Goal: Task Accomplishment & Management: Complete application form

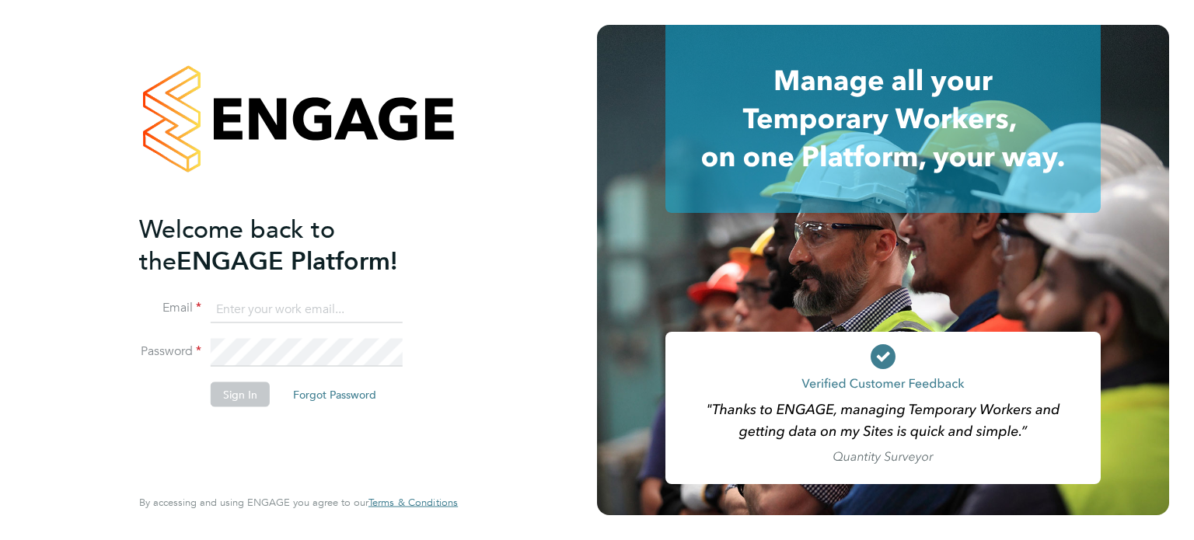
click at [257, 310] on input at bounding box center [307, 309] width 192 height 28
type input "fyah124@gmail.com"
click at [239, 391] on button "Sign In" at bounding box center [240, 394] width 59 height 25
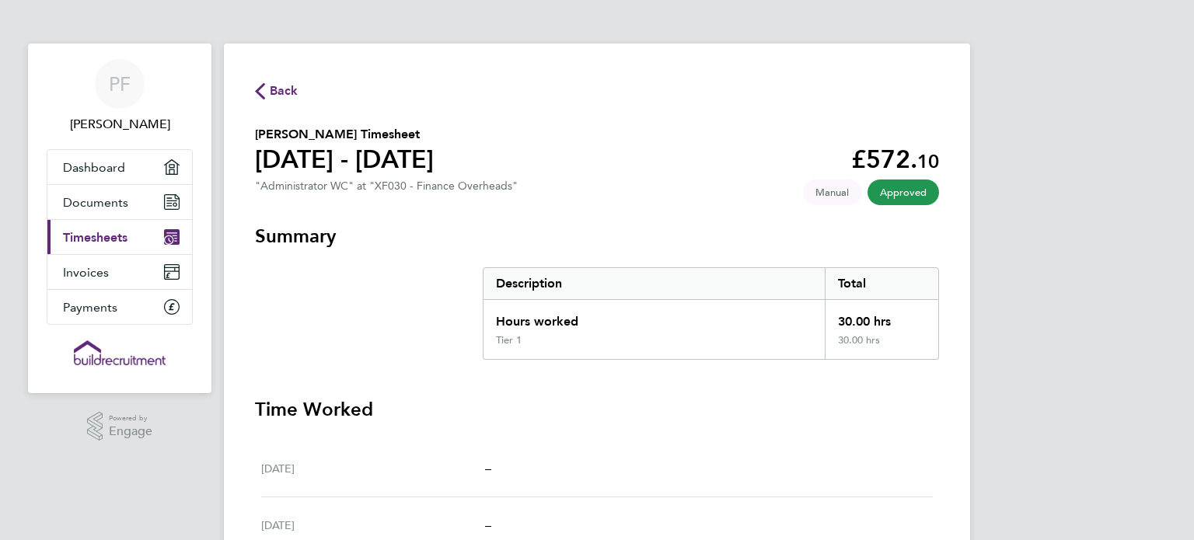
click at [103, 241] on span "Timesheets" at bounding box center [95, 237] width 65 height 15
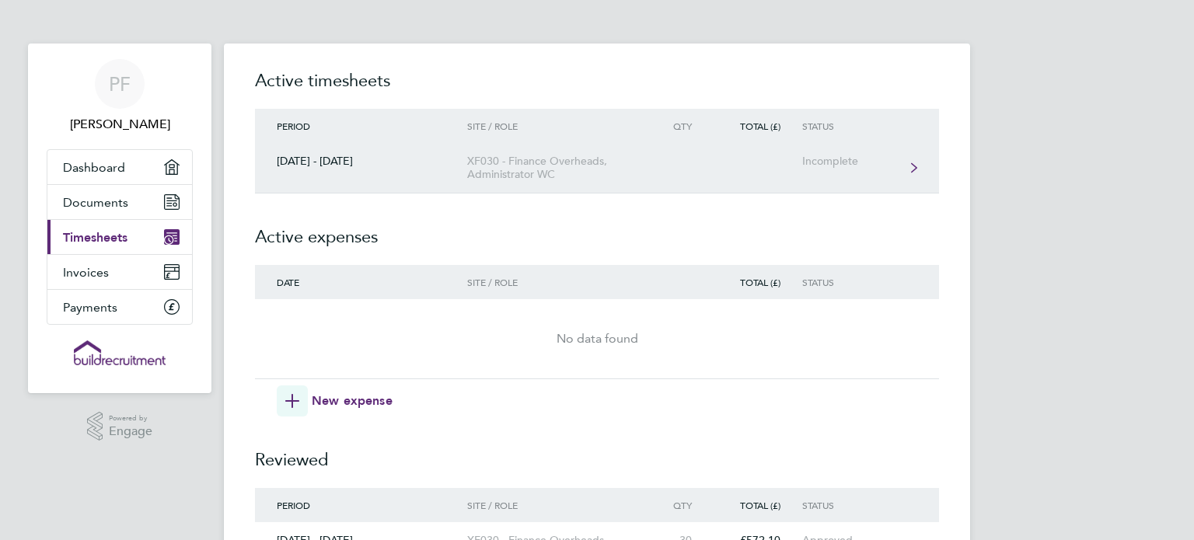
click at [613, 164] on div "XF030 - Finance Overheads, Administrator WC" at bounding box center [556, 168] width 178 height 26
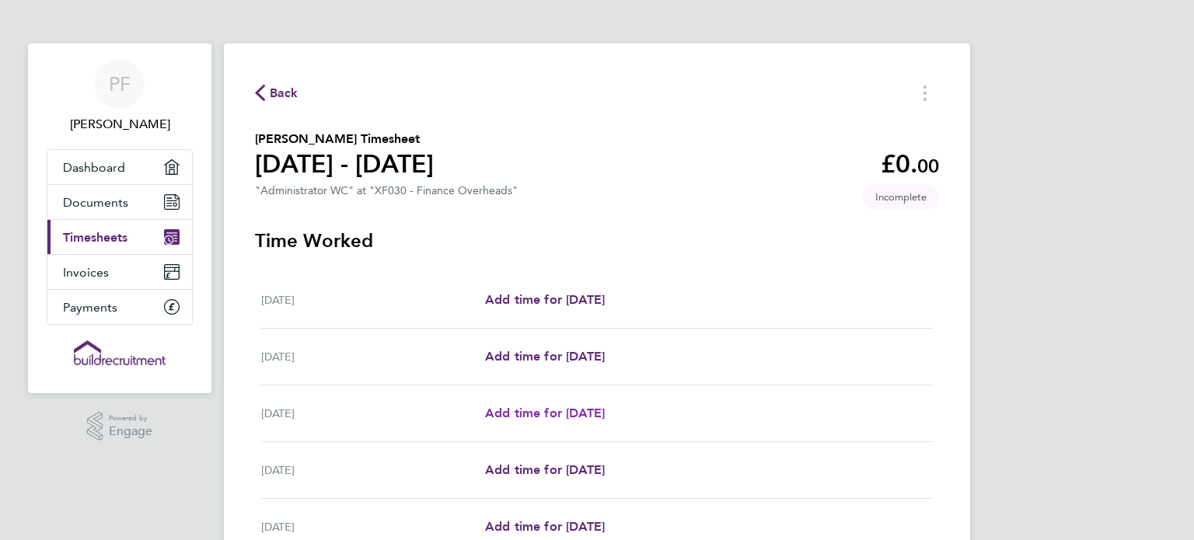
click at [538, 415] on span "Add time for [DATE]" at bounding box center [545, 413] width 120 height 15
select select "60"
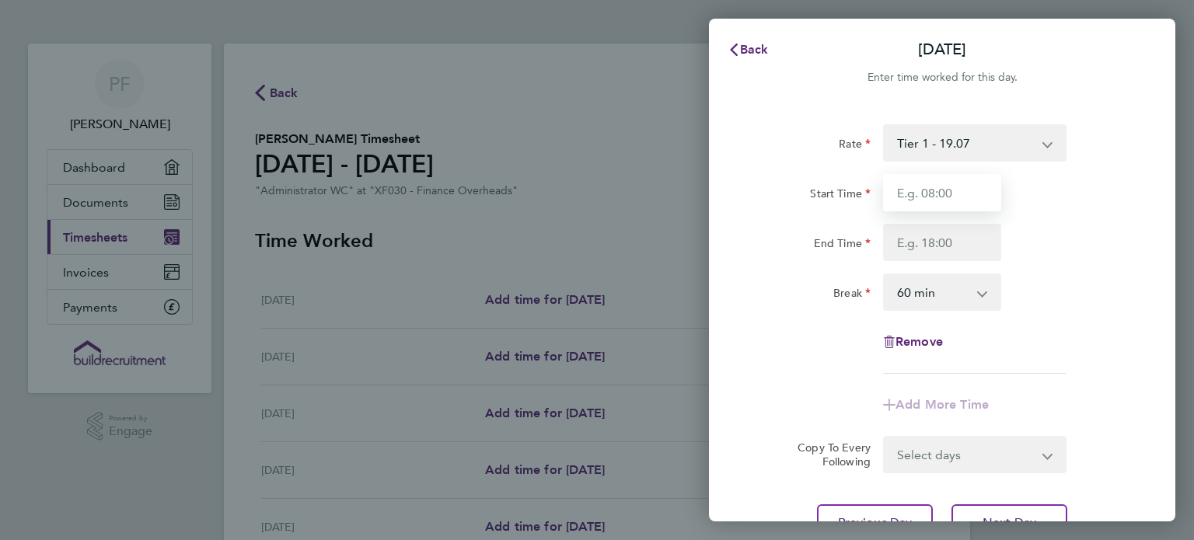
click at [910, 198] on input "Start Time" at bounding box center [942, 192] width 118 height 37
type input "08:30"
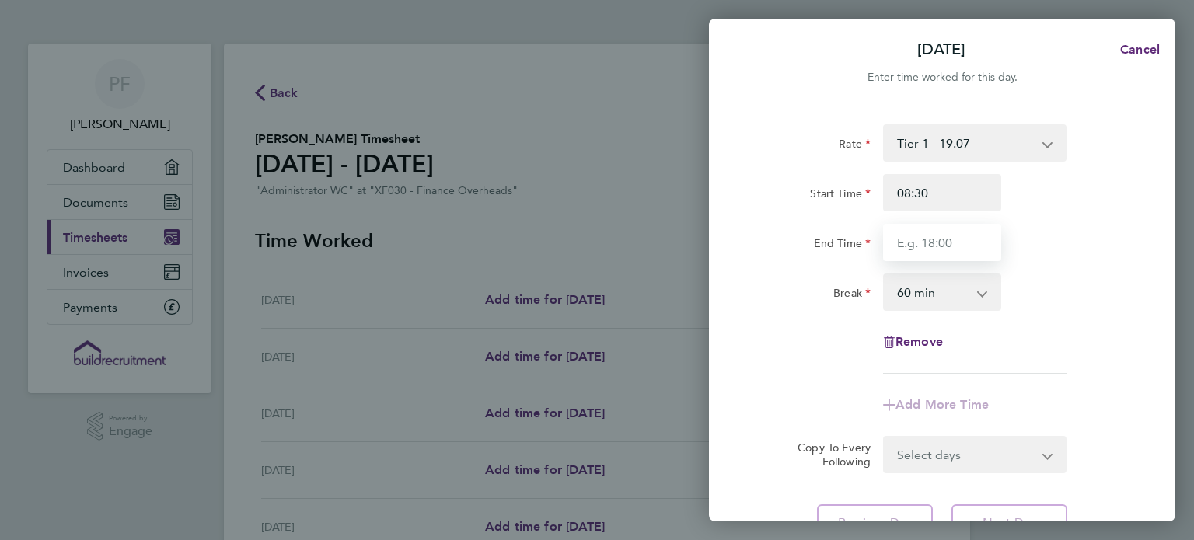
click at [945, 249] on input "End Time" at bounding box center [942, 242] width 118 height 37
type input "17:00"
click at [1133, 348] on div "Remove" at bounding box center [942, 341] width 392 height 37
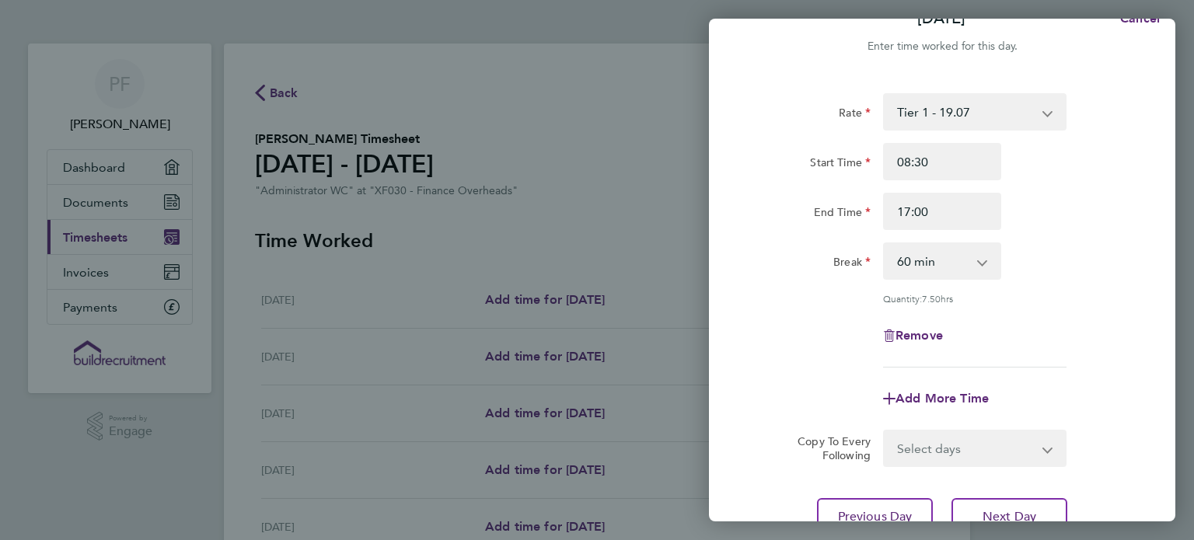
scroll to position [62, 0]
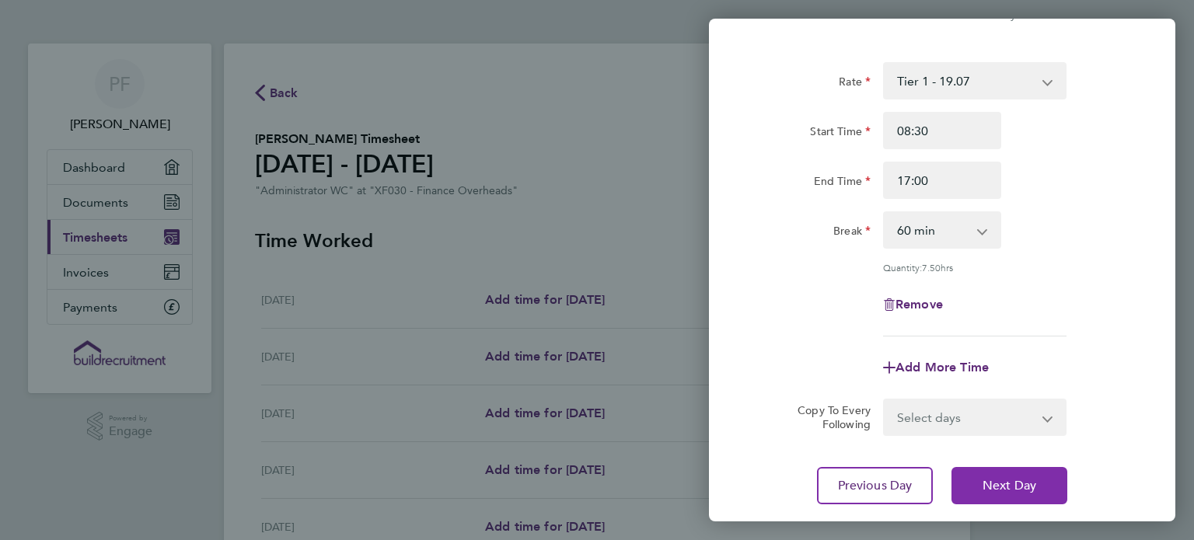
click at [1042, 482] on button "Next Day" at bounding box center [1010, 485] width 116 height 37
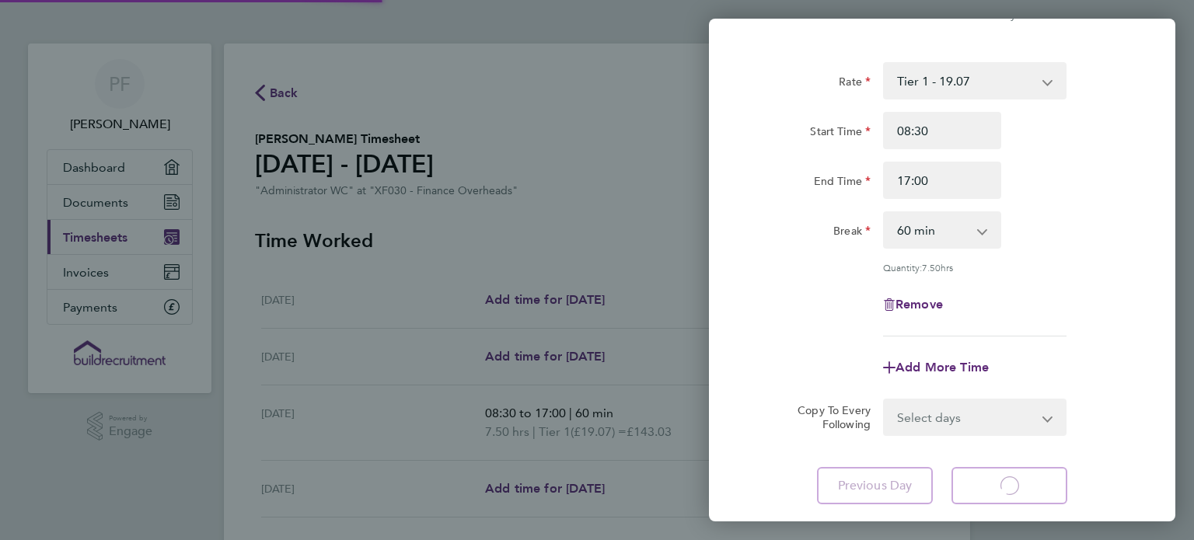
select select "60"
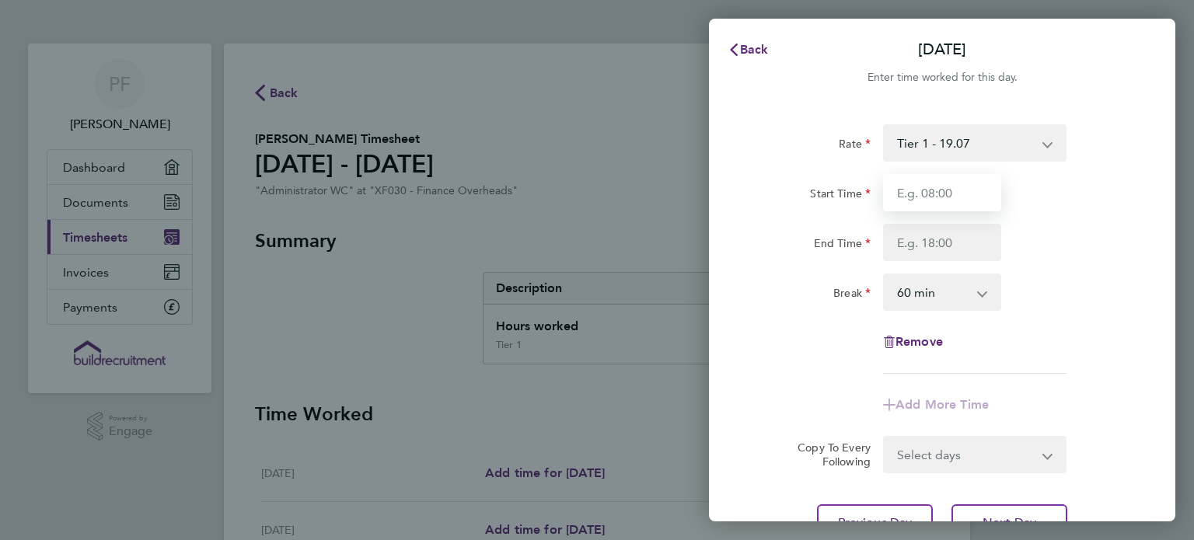
click at [923, 189] on input "Start Time" at bounding box center [942, 192] width 118 height 37
type input "08:30"
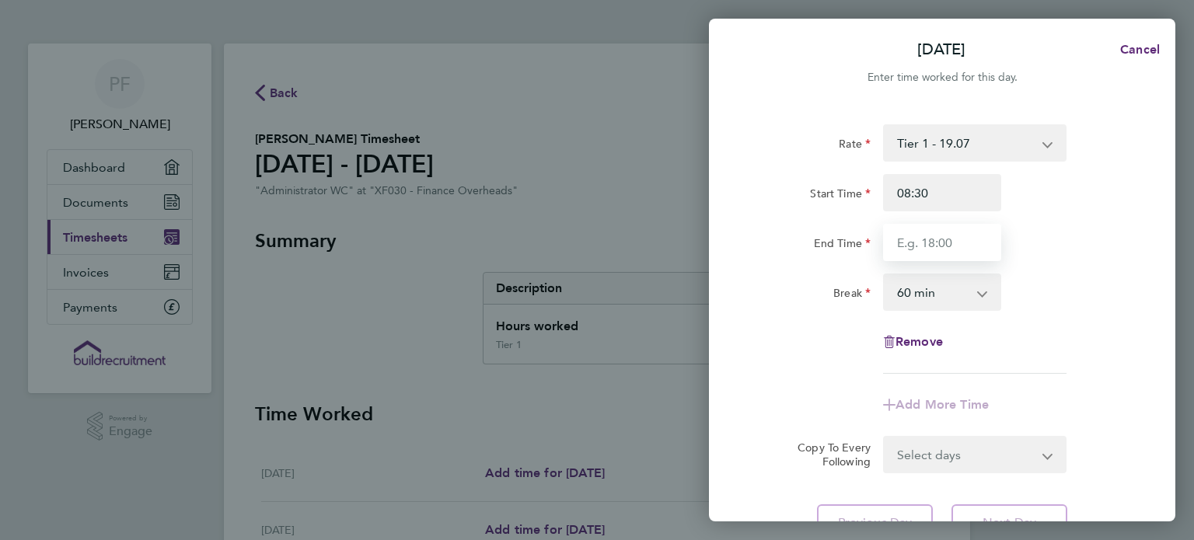
click at [949, 243] on input "End Time" at bounding box center [942, 242] width 118 height 37
type input "17:00"
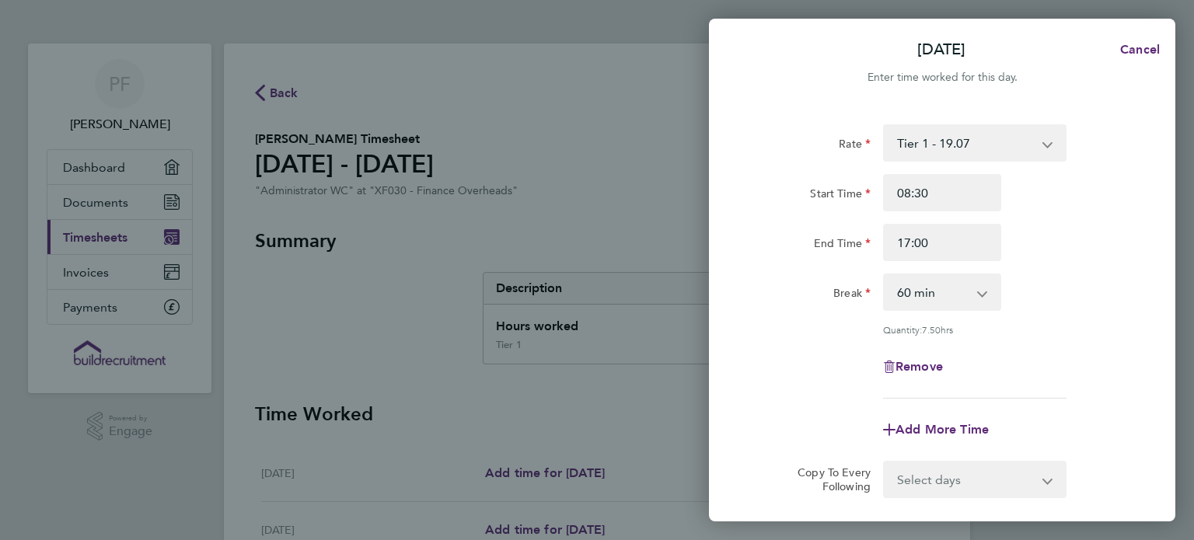
click at [1081, 298] on div "Break 0 min 15 min 30 min 45 min 60 min 75 min 90 min" at bounding box center [942, 292] width 392 height 37
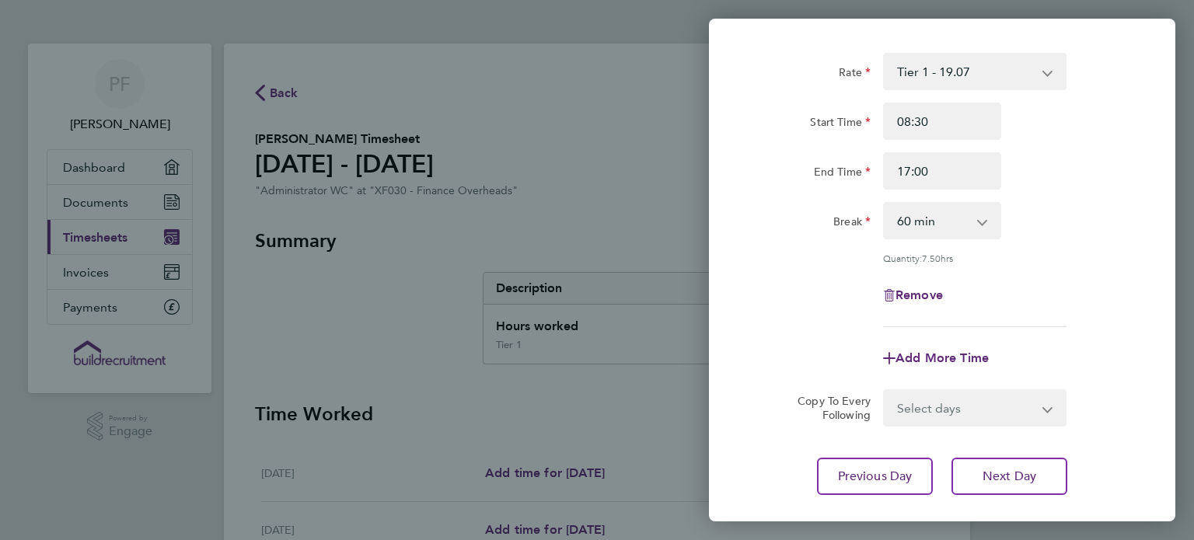
scroll to position [93, 0]
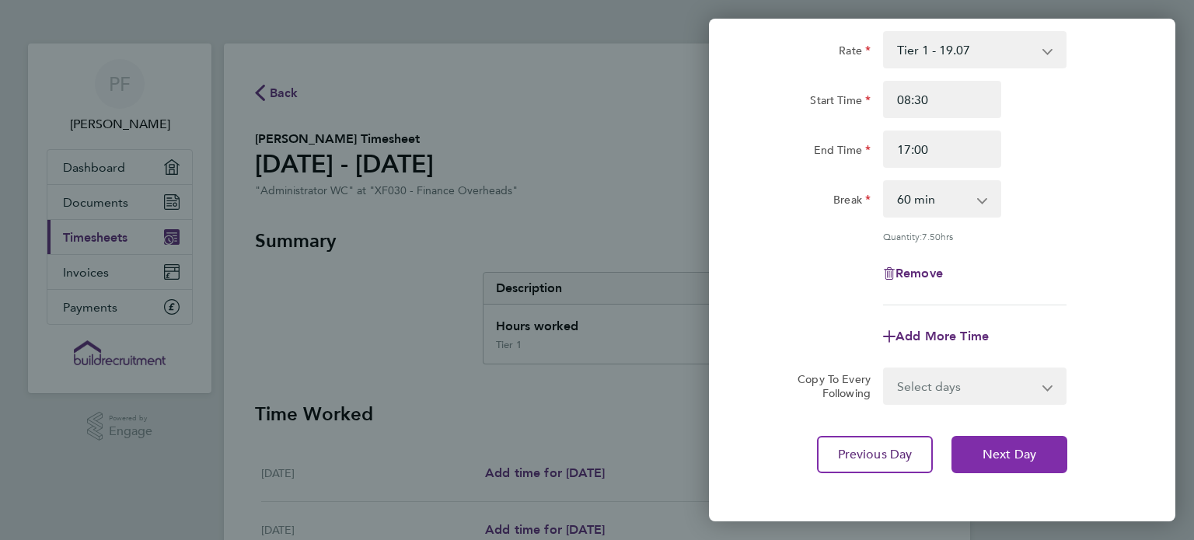
click at [1022, 459] on span "Next Day" at bounding box center [1010, 455] width 54 height 16
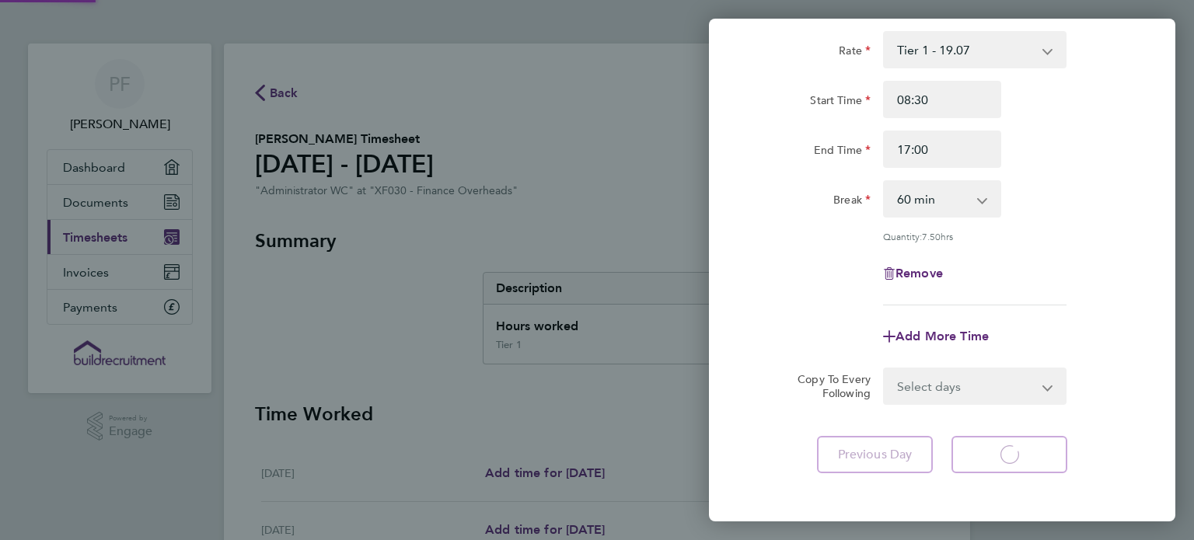
select select "60"
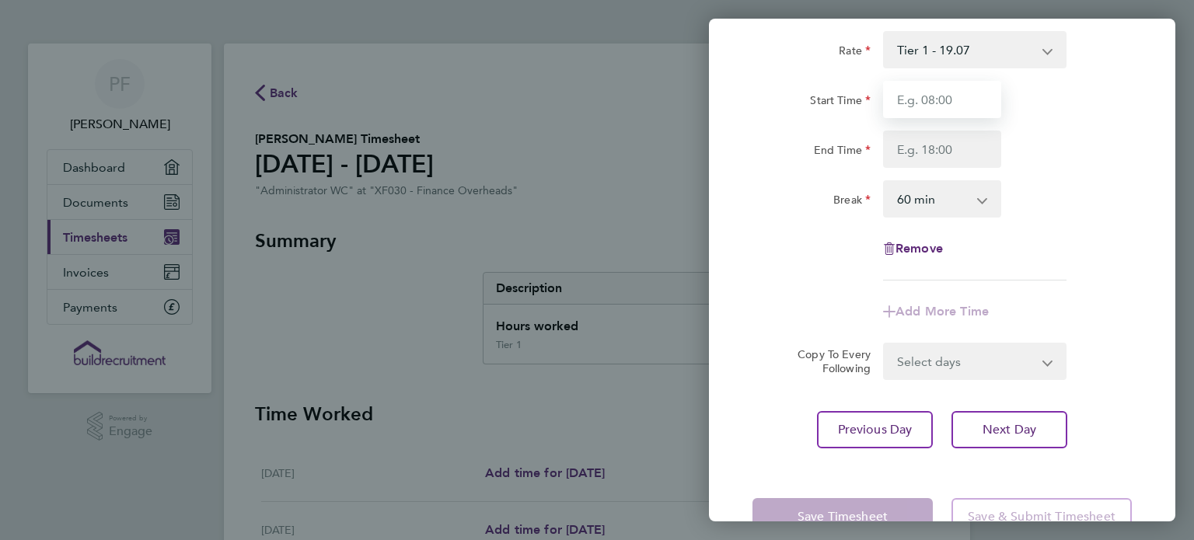
click at [953, 105] on input "Start Time" at bounding box center [942, 99] width 118 height 37
type input "08:30"
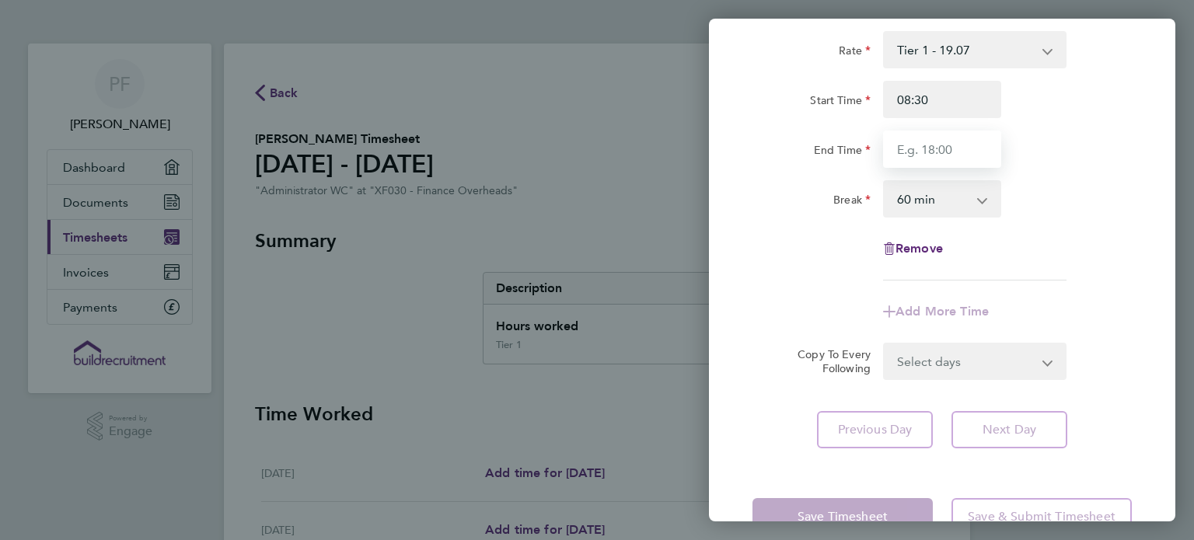
click at [924, 153] on input "End Time" at bounding box center [942, 149] width 118 height 37
type input "17:00"
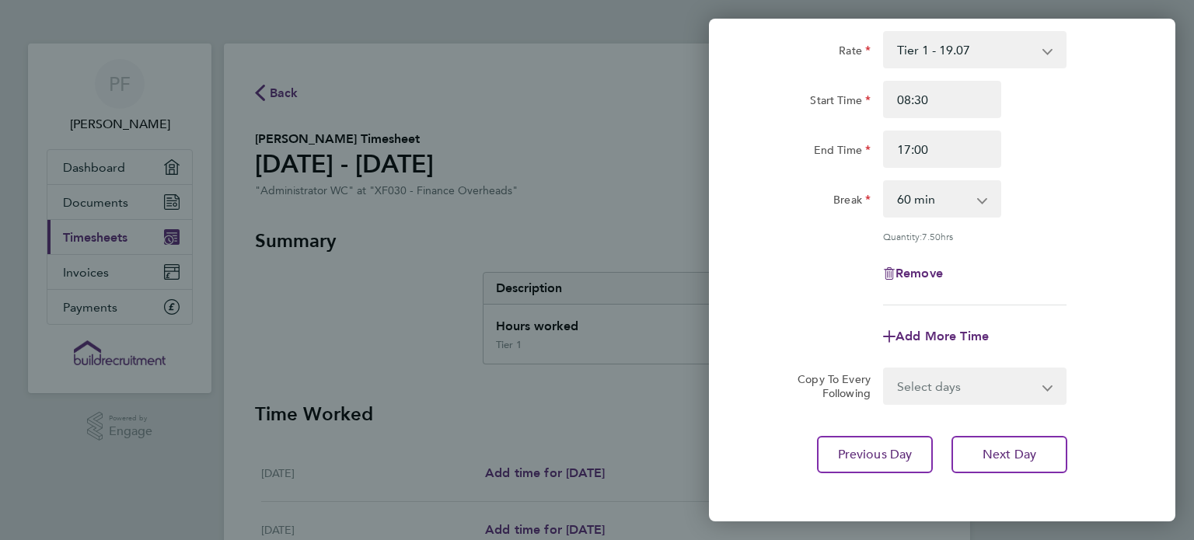
click at [1043, 270] on div "Rate Tier 1 - 19.07 Start Time 08:30 End Time 17:00 Break 0 min 15 min 30 min 4…" at bounding box center [942, 168] width 379 height 274
click at [1008, 463] on button "Next Day" at bounding box center [1010, 454] width 116 height 37
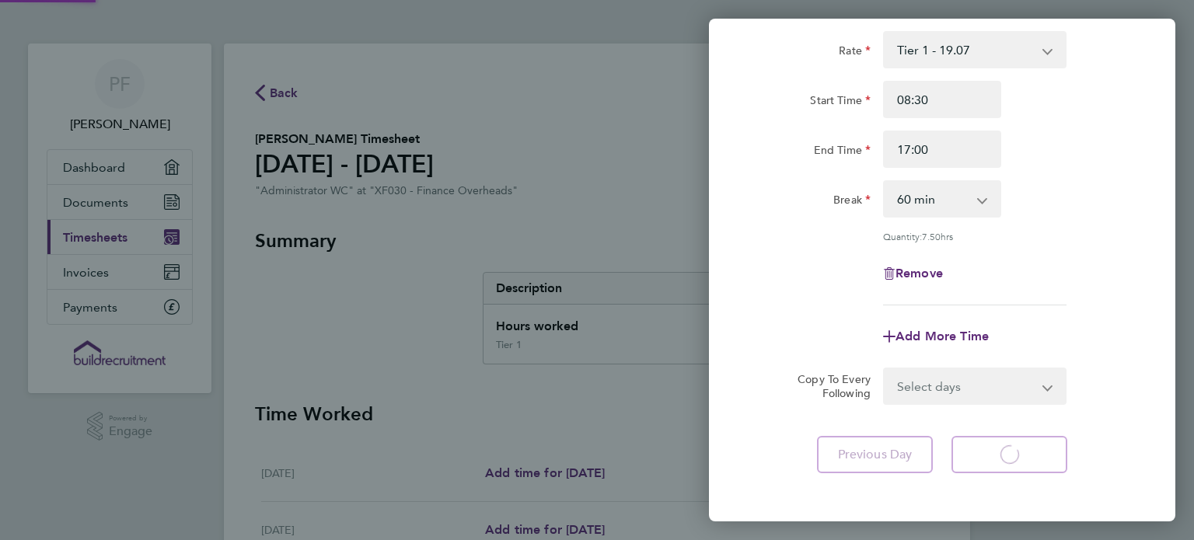
select select "60"
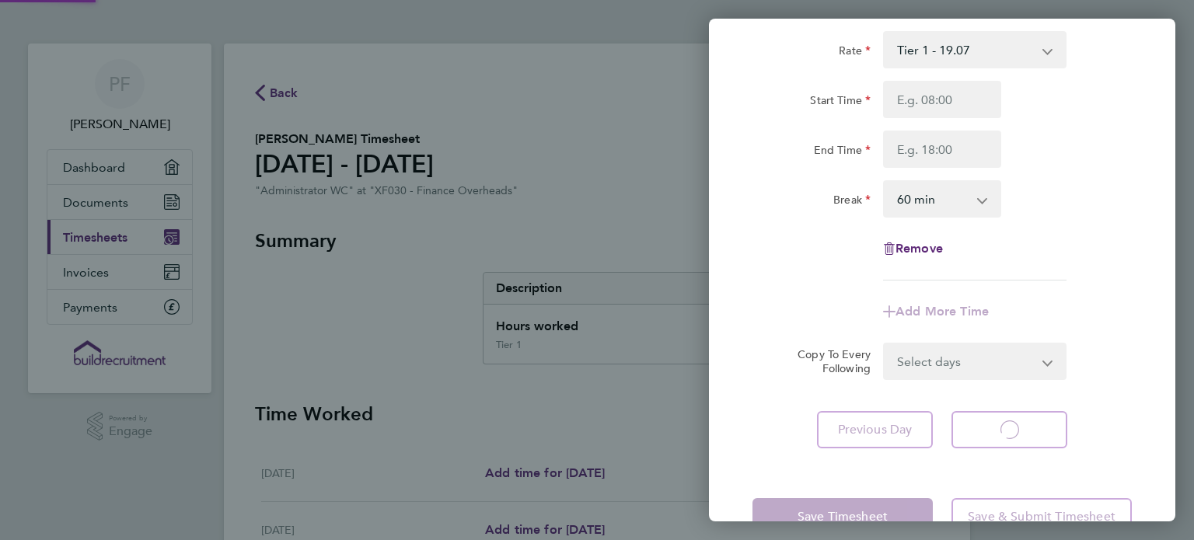
select select "60"
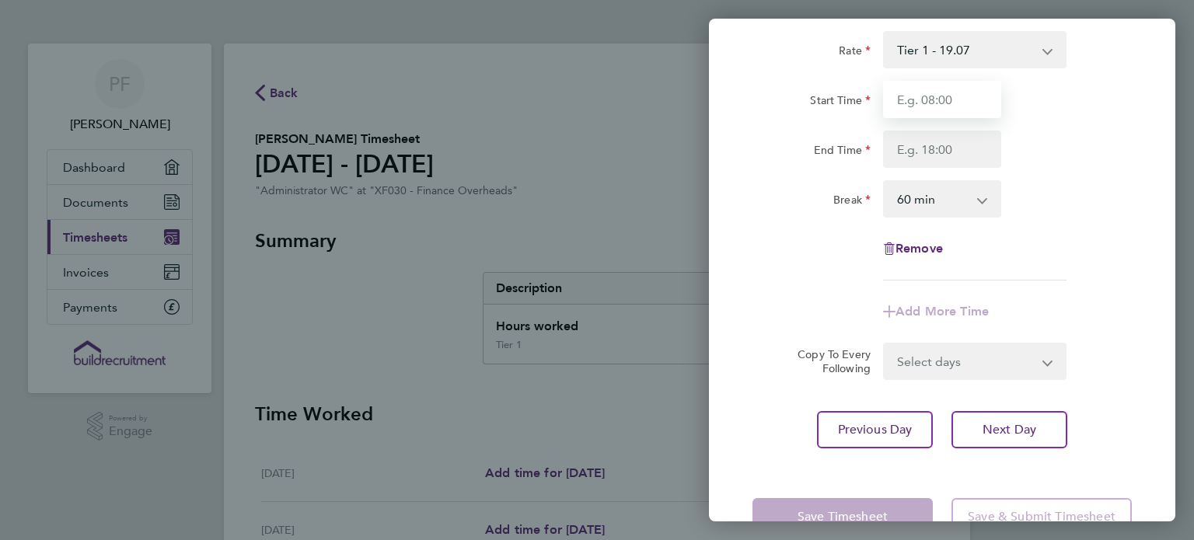
click at [959, 106] on input "Start Time" at bounding box center [942, 99] width 118 height 37
type input "08:30"
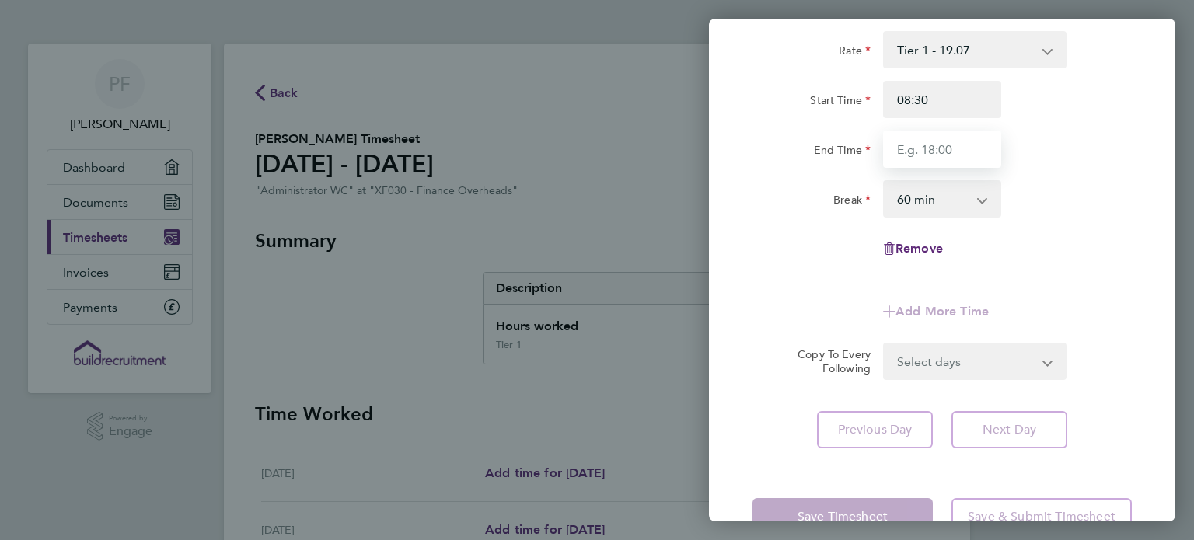
click at [962, 149] on input "End Time" at bounding box center [942, 149] width 118 height 37
type input "17:00"
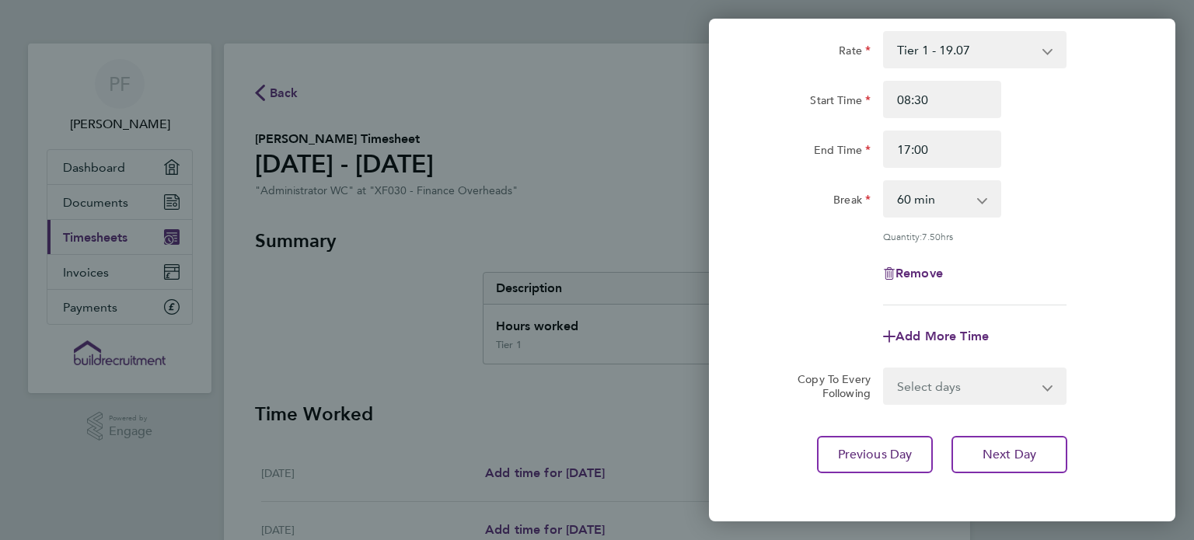
click at [1102, 300] on app-timesheet-line-form-group "Rate Tier 1 - 19.07 Start Time 08:30 End Time 17:00 Break 0 min 15 min 30 min 4…" at bounding box center [942, 193] width 379 height 324
click at [1036, 463] on button "Next Day" at bounding box center [1010, 454] width 116 height 37
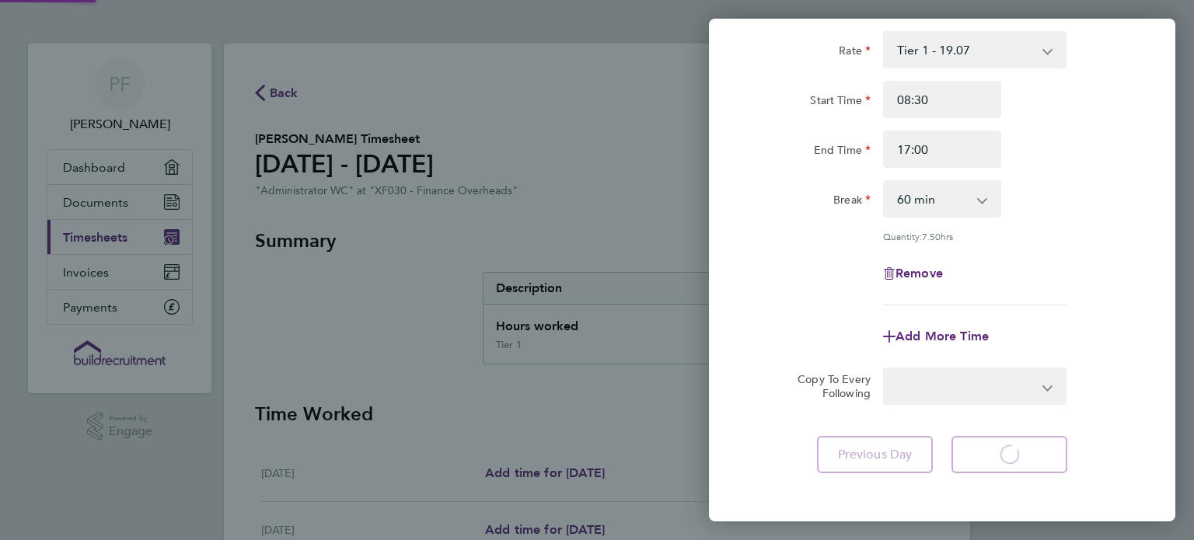
select select "60"
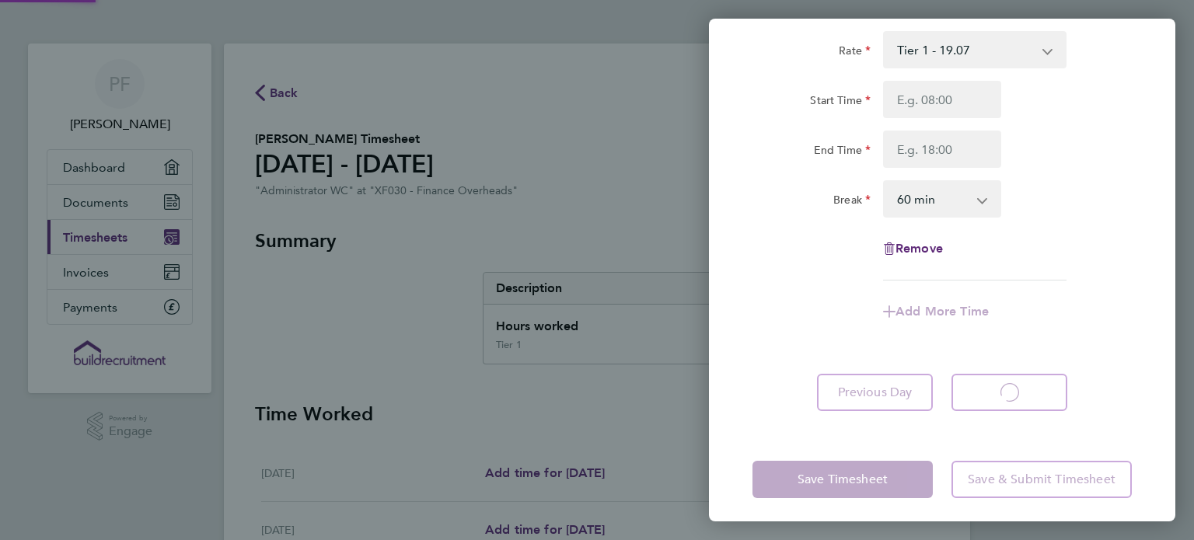
select select "60"
click at [968, 96] on input "Start Time" at bounding box center [942, 99] width 118 height 37
type input "08:30"
click at [954, 143] on input "End Time" at bounding box center [942, 149] width 118 height 37
type input "17:00"
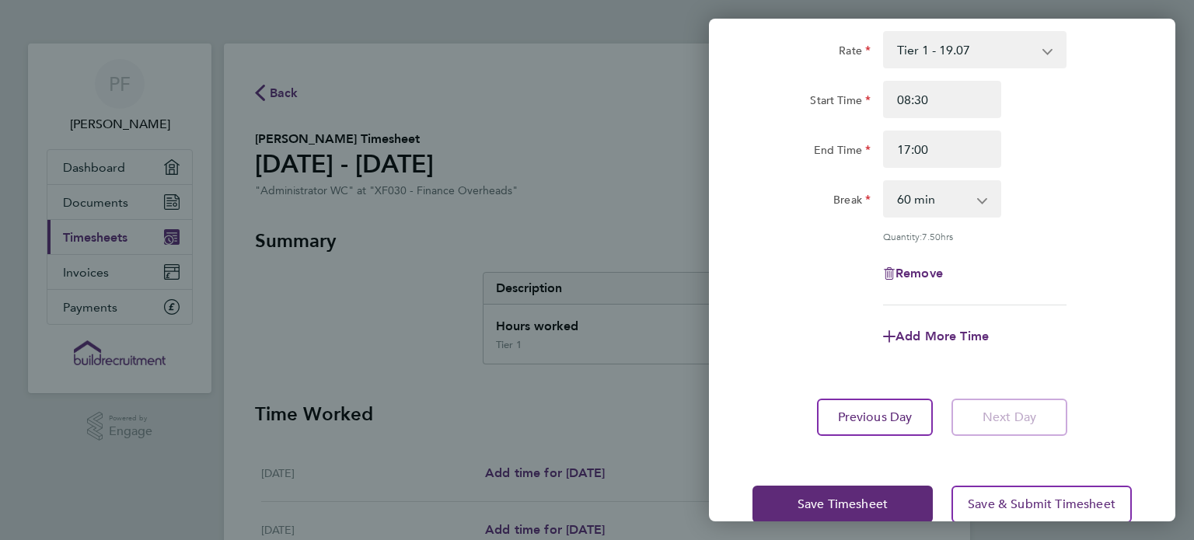
click at [1084, 323] on div "Add More Time" at bounding box center [942, 336] width 392 height 37
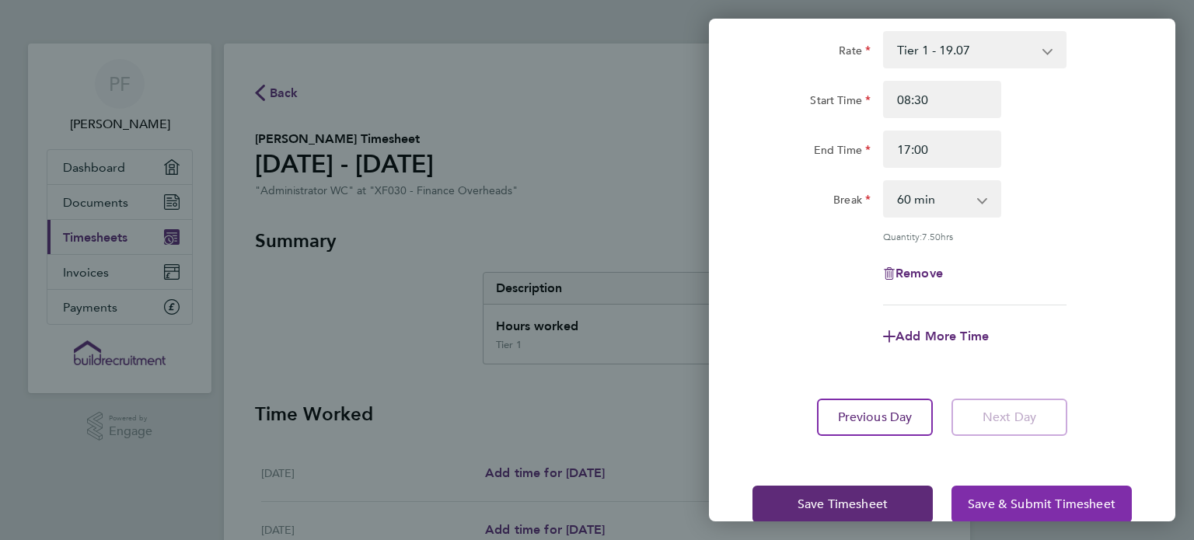
click at [1074, 500] on span "Save & Submit Timesheet" at bounding box center [1042, 505] width 148 height 16
